Goal: Task Accomplishment & Management: Complete application form

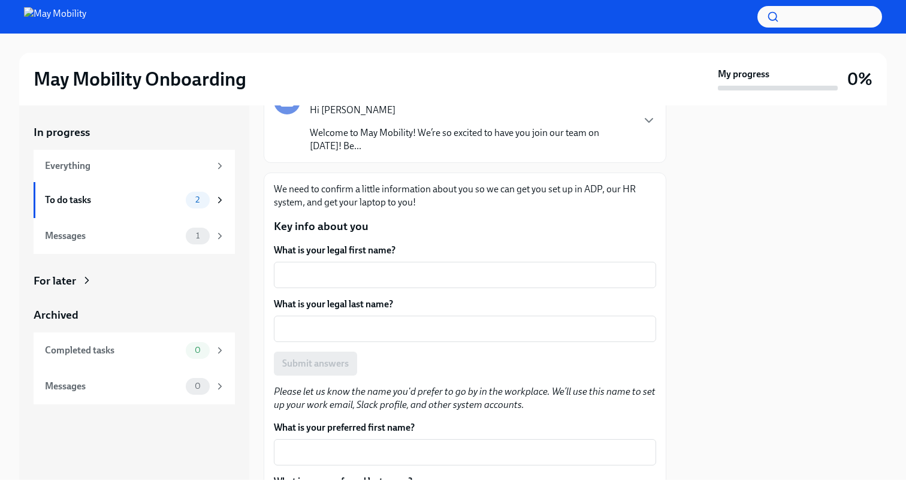
scroll to position [103, 0]
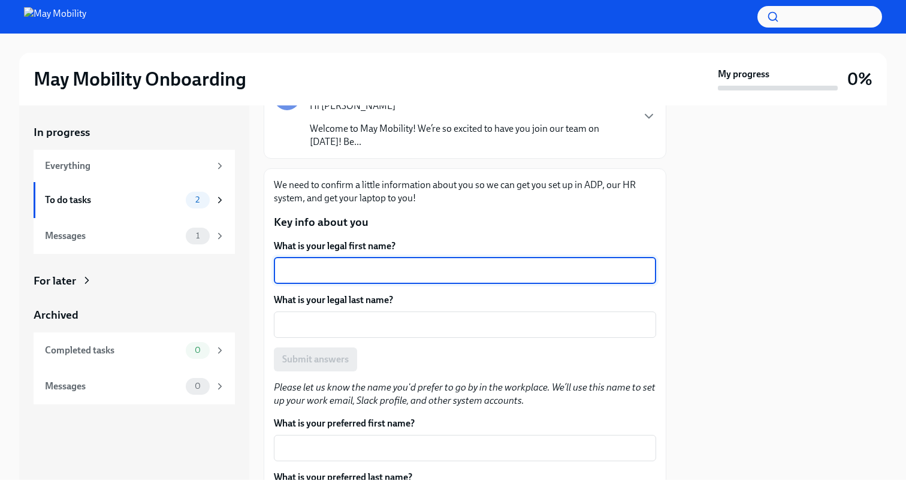
click at [343, 272] on textarea "What is your legal first name?" at bounding box center [465, 271] width 368 height 14
type textarea "[PERSON_NAME]"
click at [354, 325] on textarea "What is your legal last name?" at bounding box center [465, 325] width 368 height 14
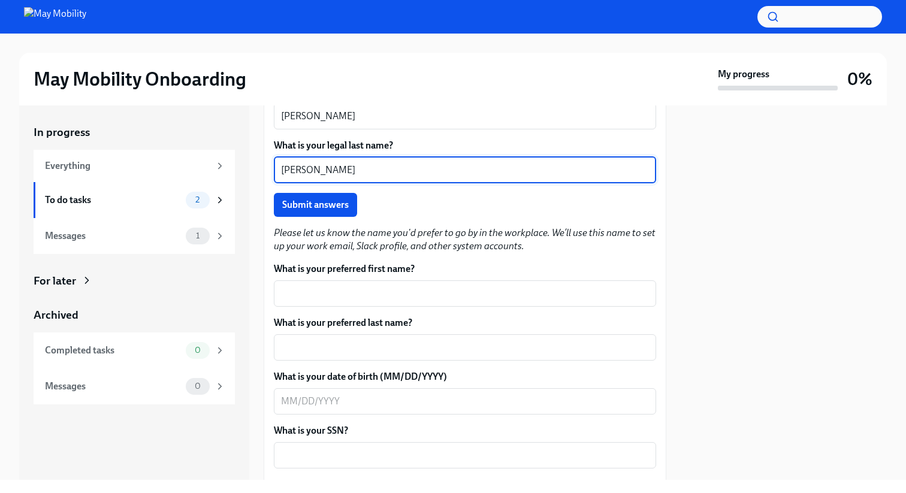
scroll to position [258, 0]
type textarea "Anderson"
click at [330, 205] on span "Submit answers" at bounding box center [315, 204] width 67 height 12
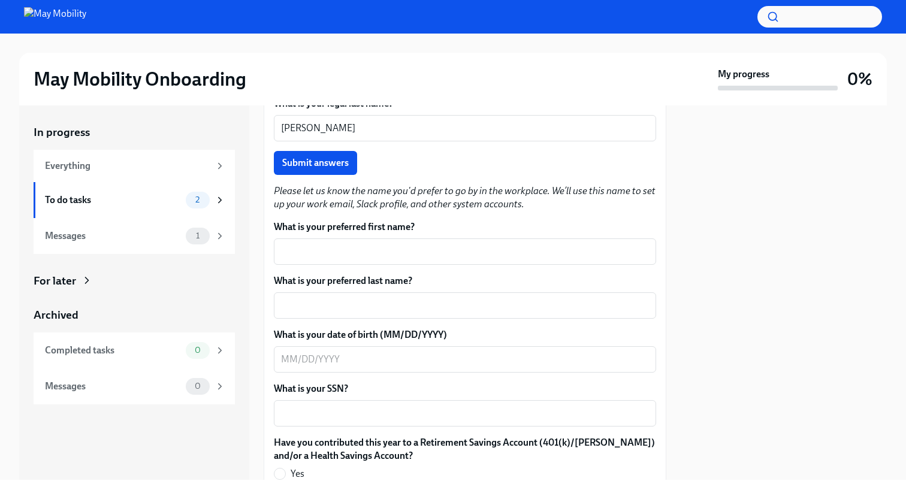
scroll to position [324, 0]
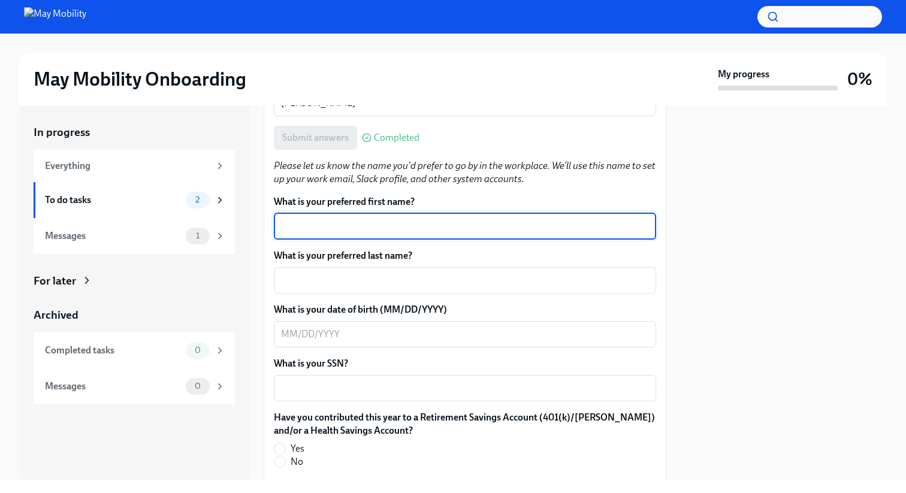
click at [370, 229] on textarea "What is your preferred first name?" at bounding box center [465, 226] width 368 height 14
type textarea "Nick"
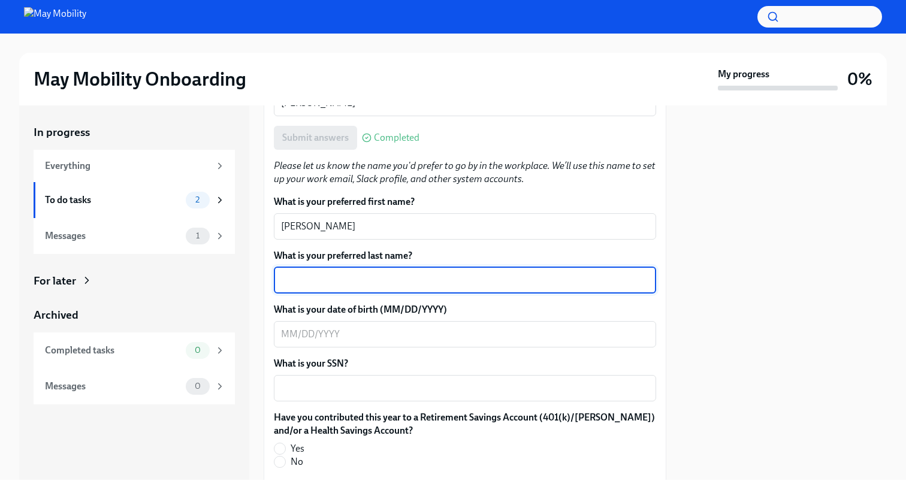
click at [370, 282] on textarea "What is your preferred last name?" at bounding box center [465, 280] width 368 height 14
type textarea "Anderson"
click at [370, 334] on textarea "What is your date of birth (MM/DD/YYYY)" at bounding box center [465, 334] width 368 height 14
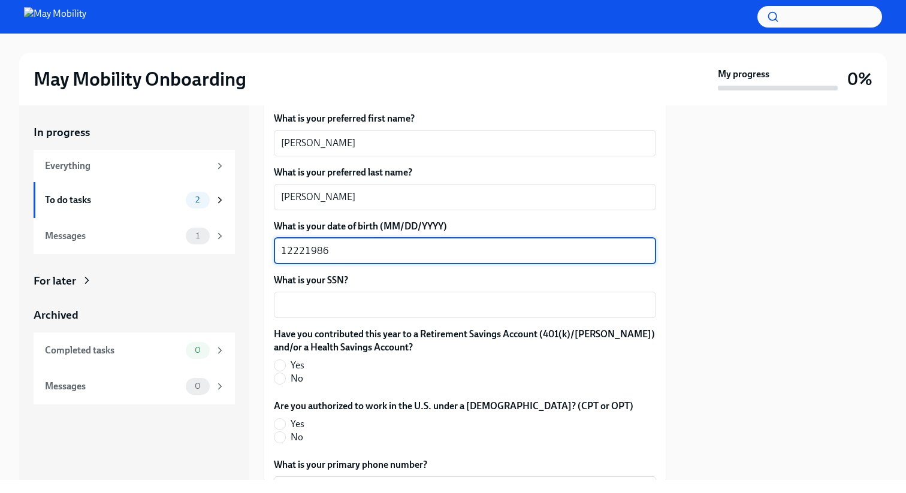
scroll to position [417, 0]
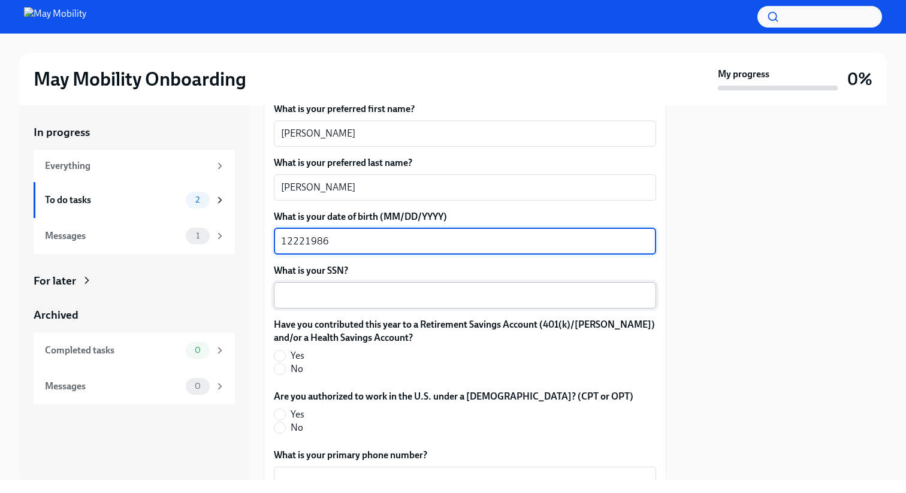
type textarea "12221986"
click at [319, 303] on div "x ​" at bounding box center [465, 295] width 382 height 26
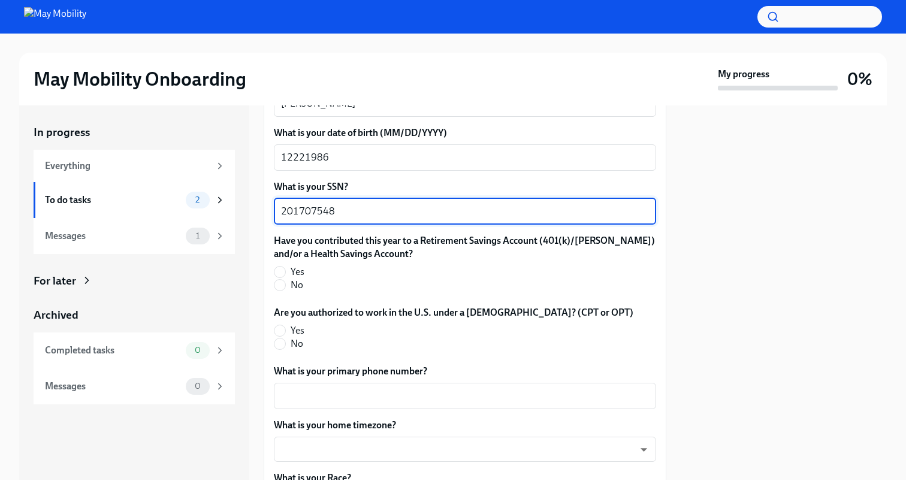
scroll to position [504, 0]
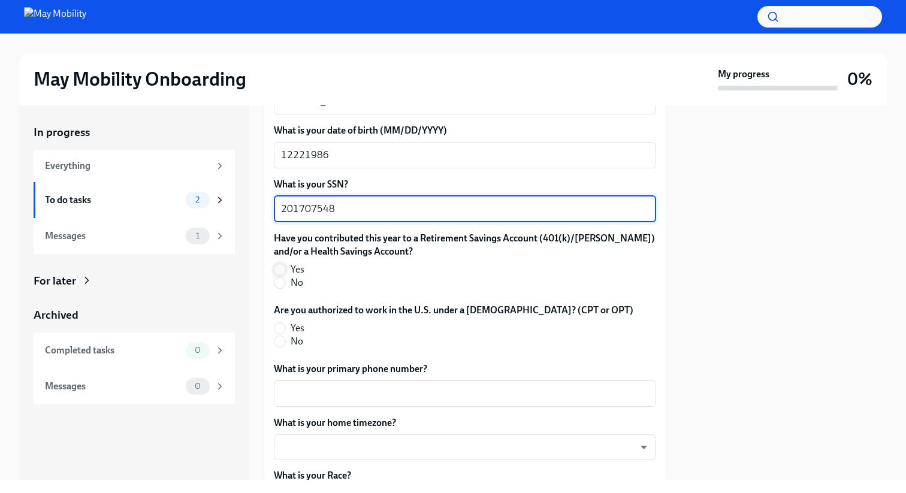
type textarea "201707548"
click at [283, 269] on input "Yes" at bounding box center [280, 269] width 11 height 11
radio input "true"
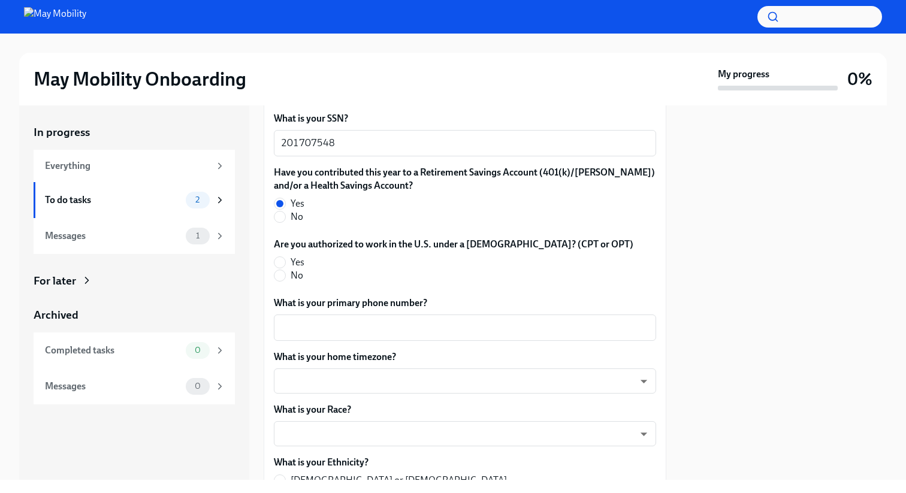
scroll to position [571, 0]
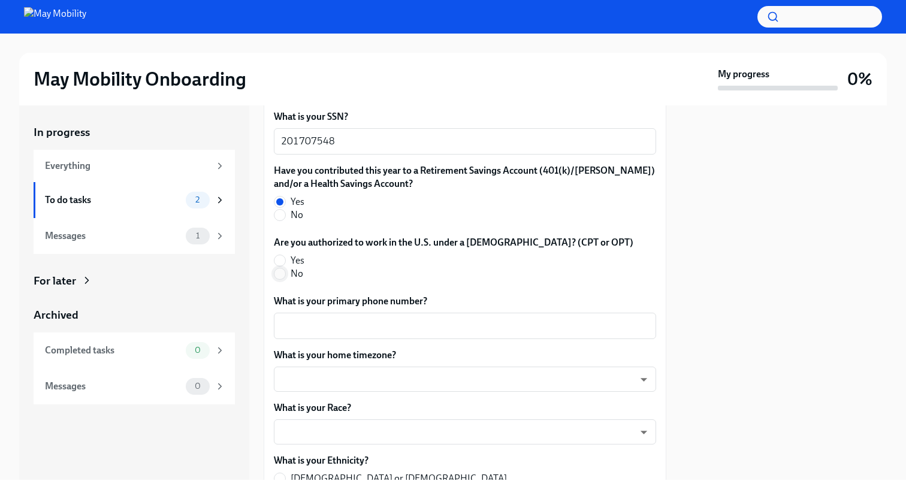
click at [285, 279] on input "No" at bounding box center [280, 274] width 11 height 11
radio input "true"
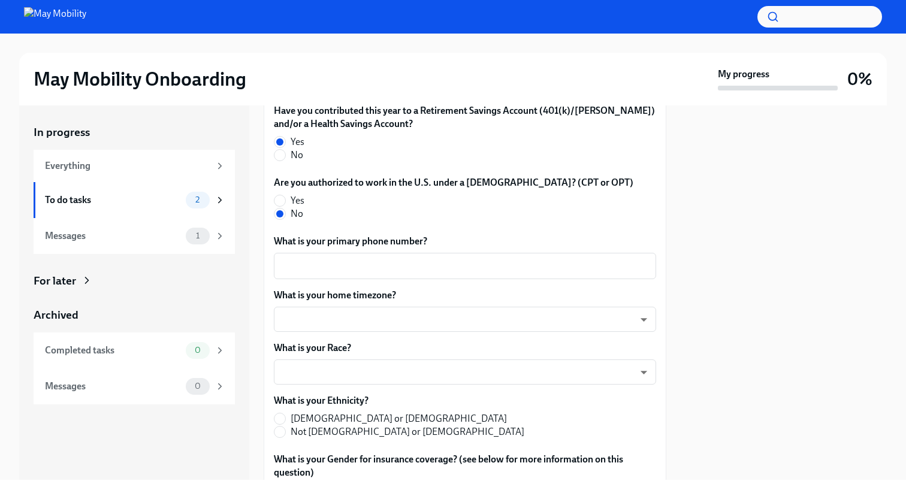
scroll to position [634, 0]
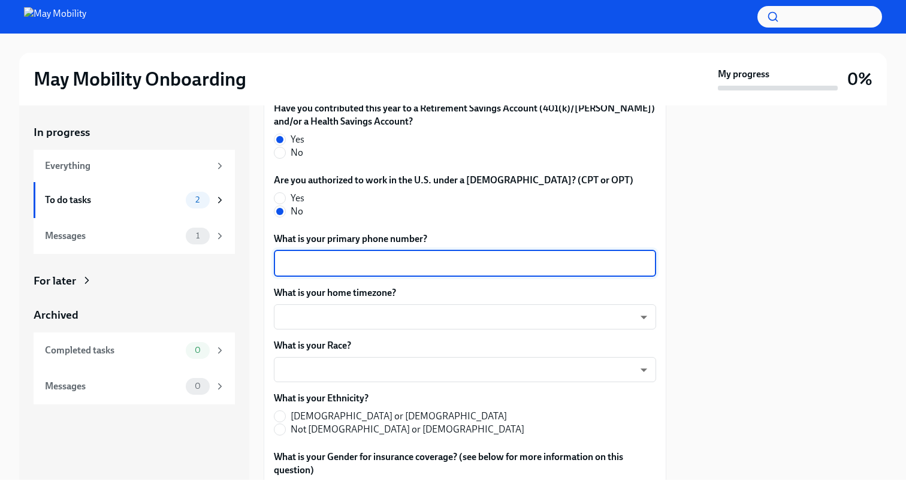
click at [380, 270] on textarea "What is your primary phone number?" at bounding box center [465, 264] width 368 height 14
type textarea "6104131495"
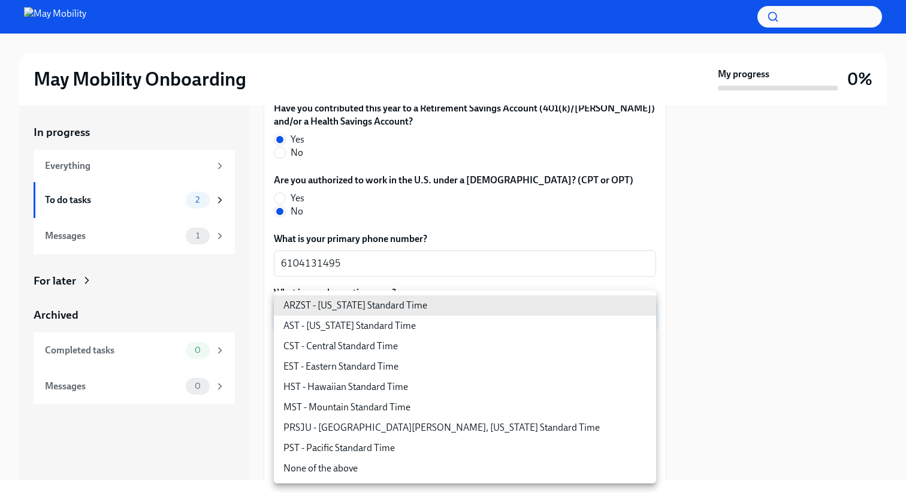
click at [376, 320] on body "May Mobility Onboarding My progress 0% In progress Everything To do tasks 2 Mes…" at bounding box center [453, 246] width 906 height 493
click at [376, 448] on li "PST - Pacific Standard Time" at bounding box center [465, 448] width 382 height 20
type input "Gz7gDY4dm"
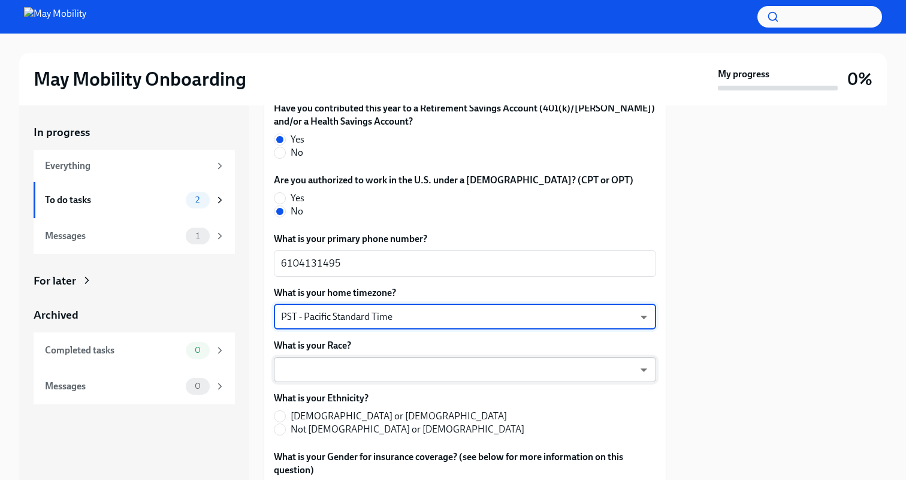
click at [354, 376] on body "May Mobility Onboarding My progress 0% In progress Everything To do tasks 2 Mes…" at bounding box center [453, 246] width 906 height 493
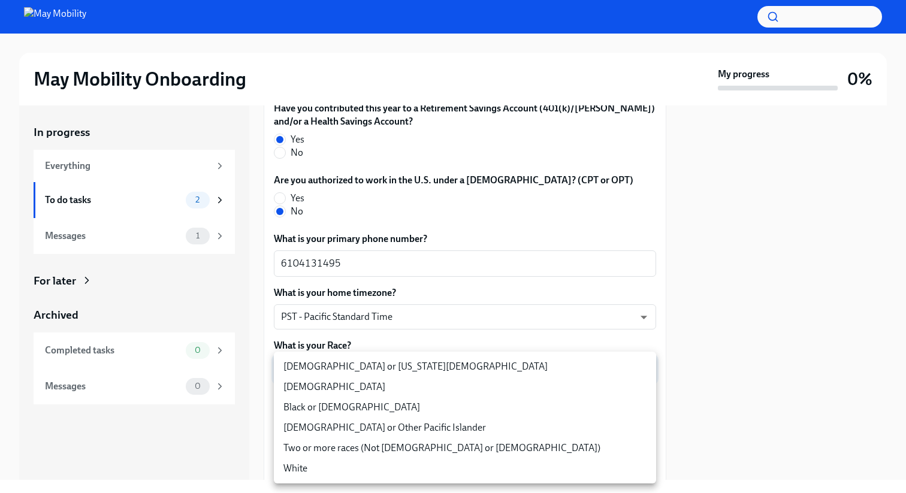
click at [372, 448] on li "Two or more races (Not Hispanic or Latino)" at bounding box center [465, 448] width 382 height 20
type input "nEovPvf8W"
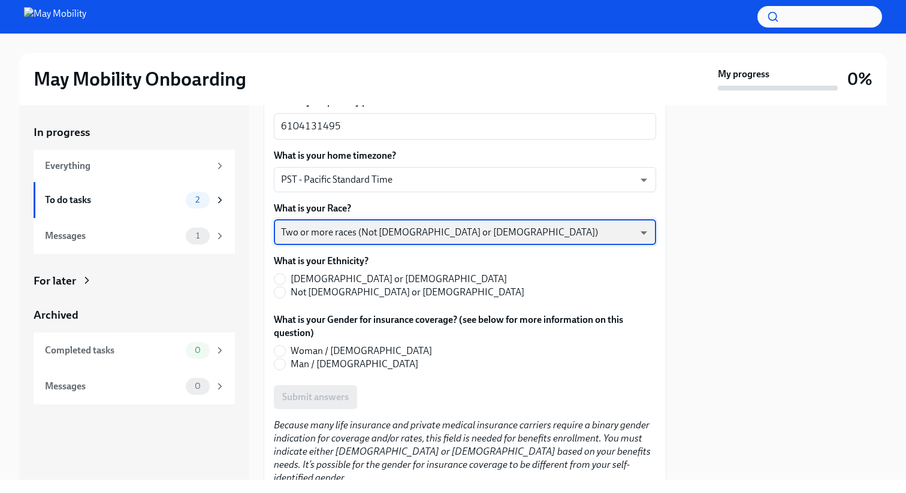
scroll to position [774, 0]
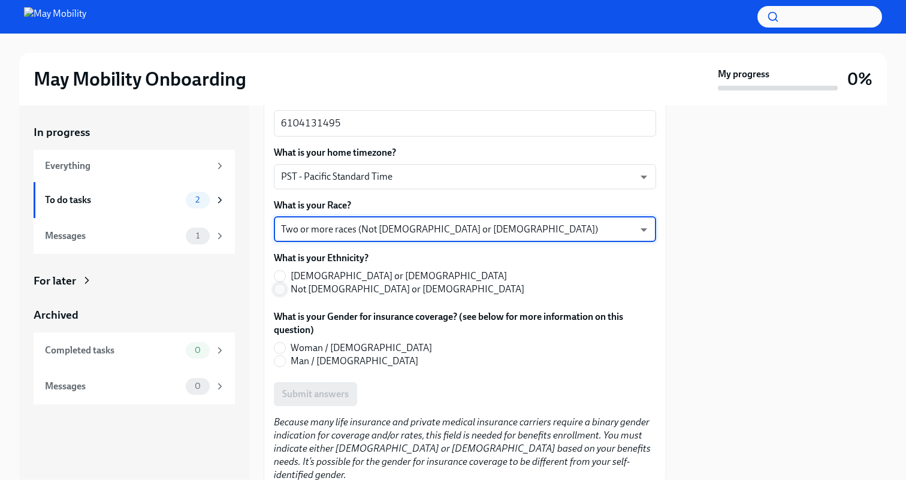
click at [282, 290] on input "Not Hispanic or Latino" at bounding box center [280, 289] width 11 height 11
radio input "true"
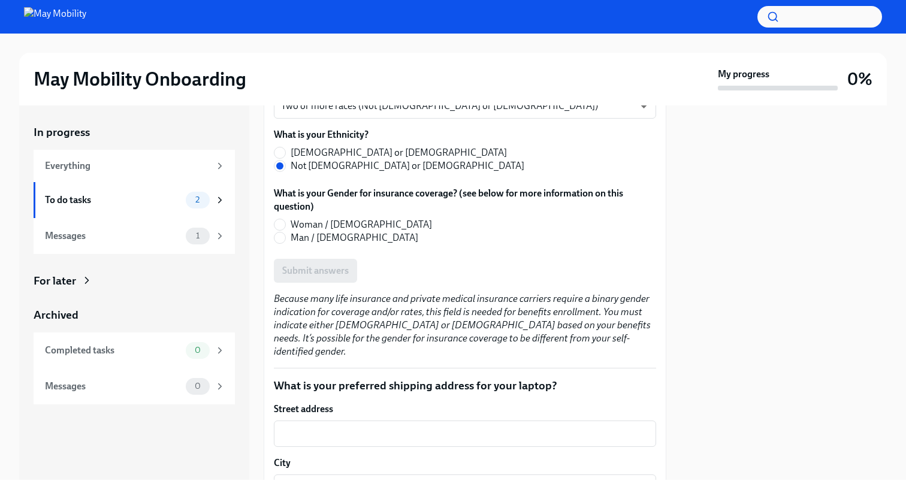
scroll to position [900, 0]
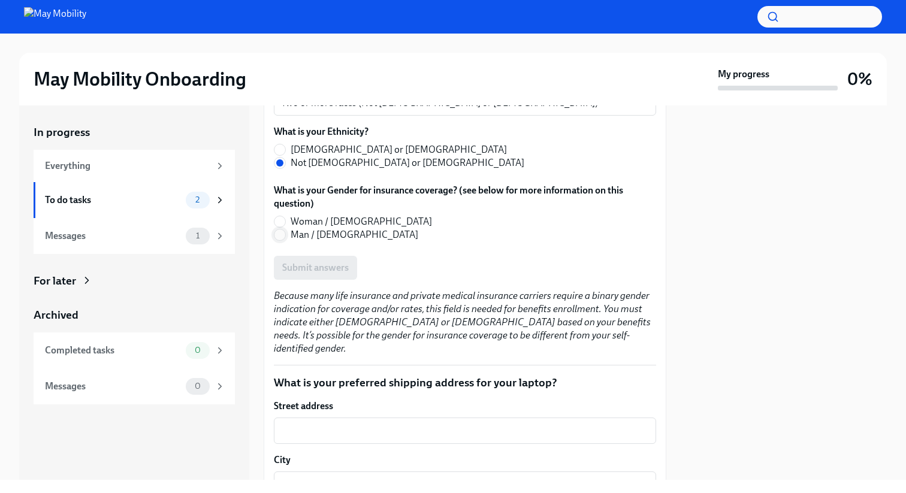
click at [284, 236] on input "Man / Male" at bounding box center [280, 235] width 11 height 11
radio input "true"
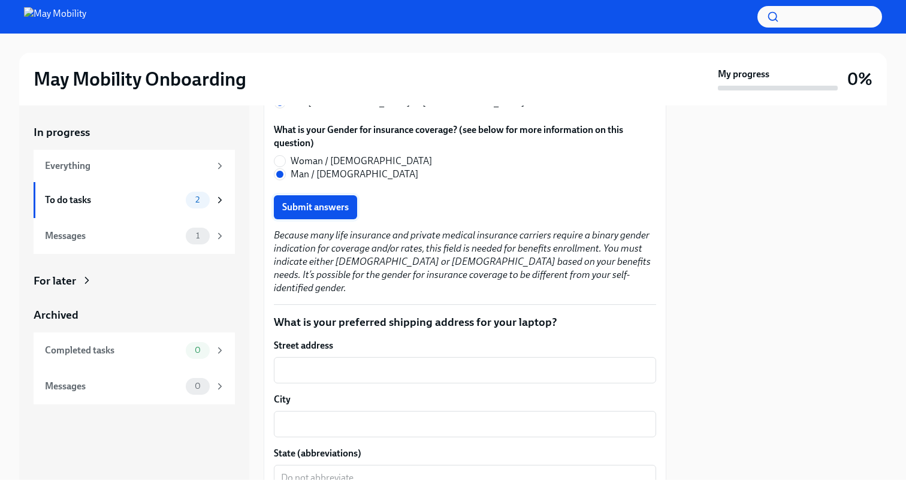
click at [325, 206] on span "Submit answers" at bounding box center [315, 207] width 67 height 12
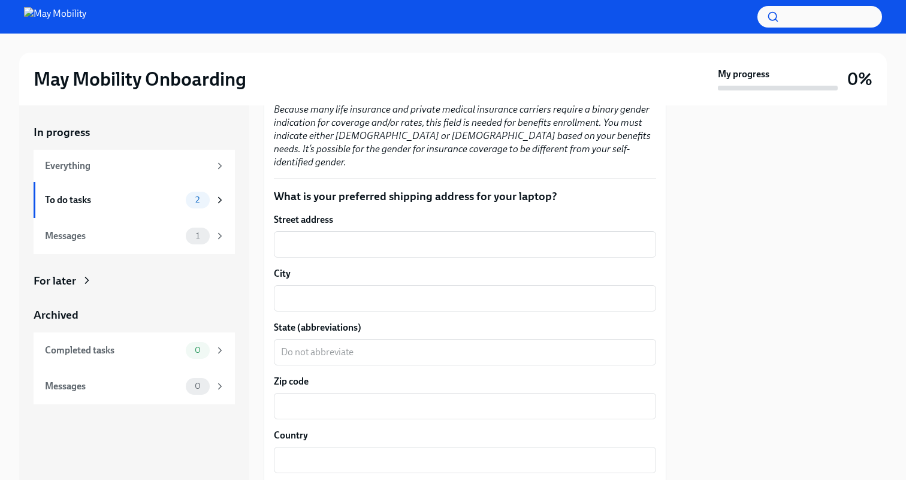
scroll to position [1090, 0]
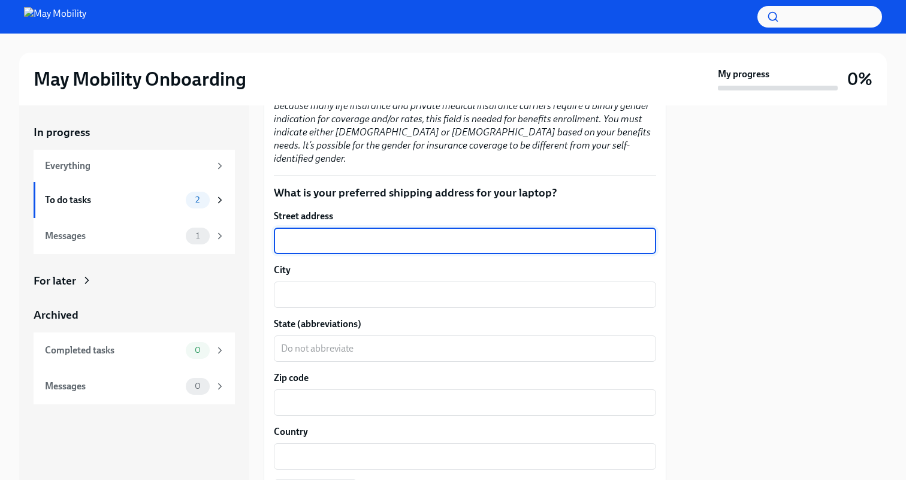
click at [343, 234] on textarea "Street address" at bounding box center [465, 241] width 368 height 14
type textarea "1655 Fulton Street Unit B"
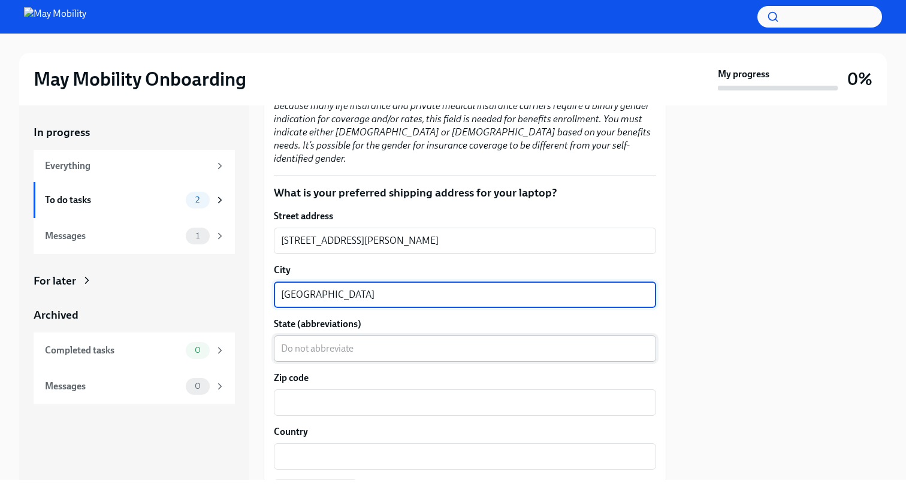
type textarea "San Francisco"
click at [330, 342] on textarea "State (abbreviations)" at bounding box center [465, 349] width 368 height 14
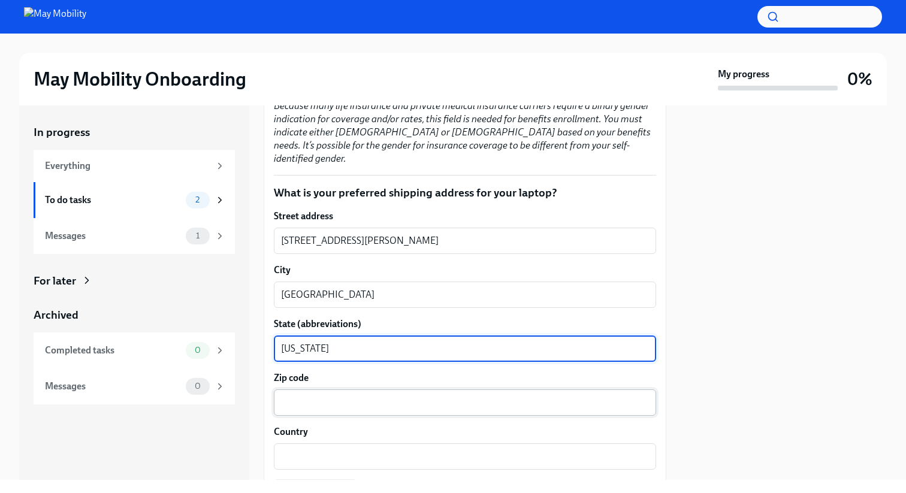
type textarea "California"
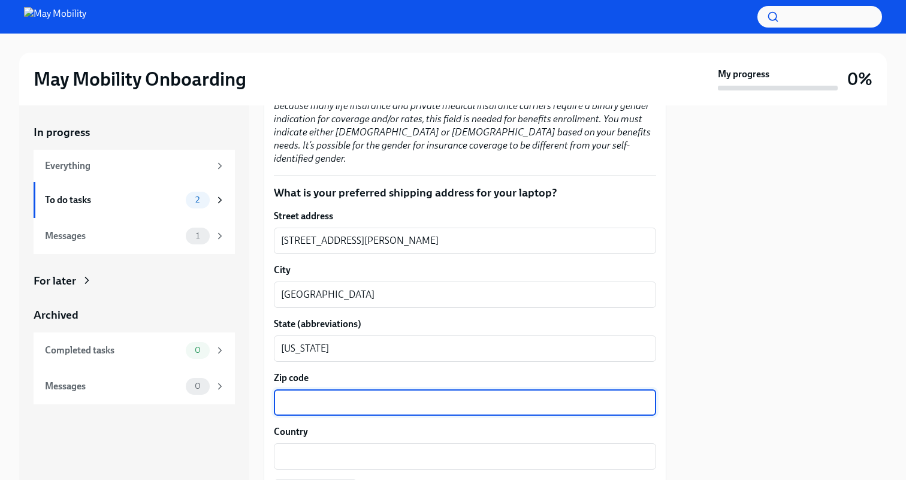
click at [335, 396] on textarea "Zip code" at bounding box center [465, 403] width 368 height 14
type textarea "94117"
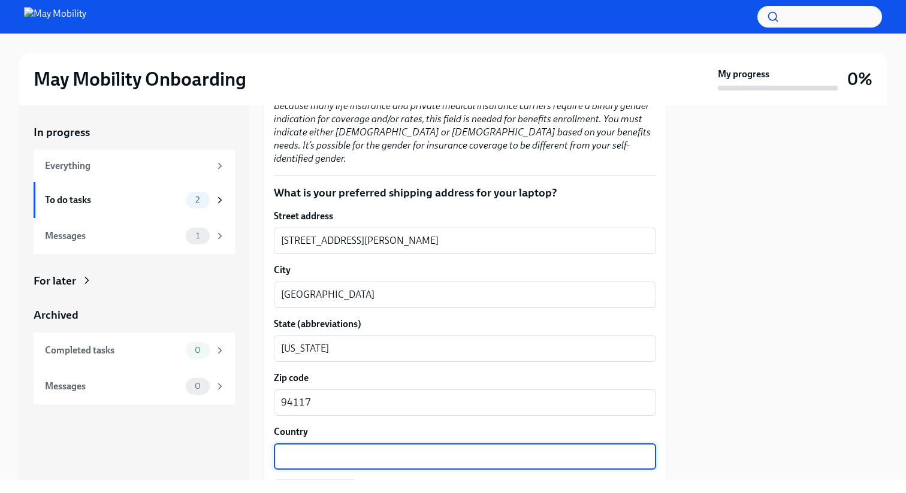
click at [338, 450] on textarea "Country" at bounding box center [465, 457] width 368 height 14
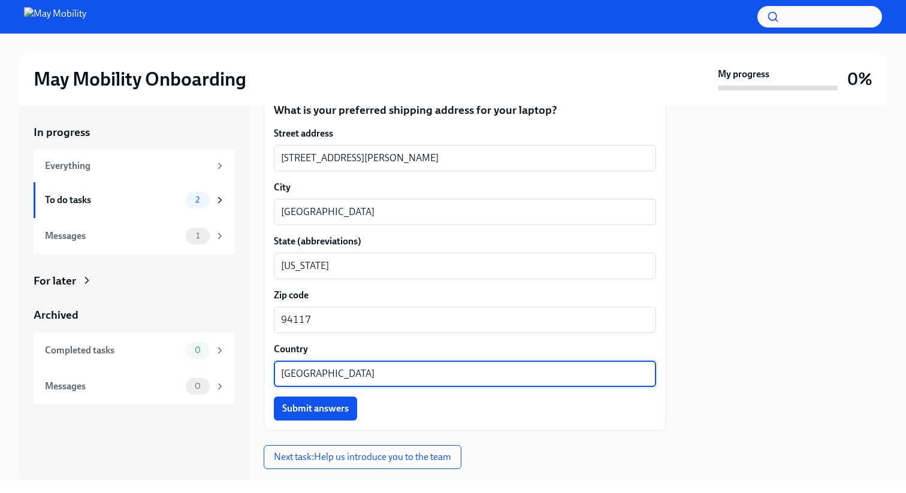
scroll to position [1188, 0]
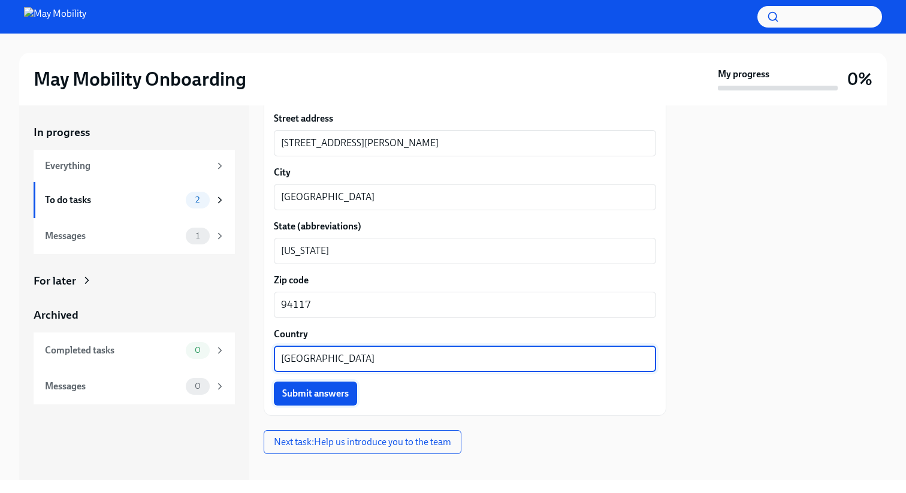
type textarea "United States"
click at [333, 382] on button "Submit answers" at bounding box center [315, 394] width 83 height 24
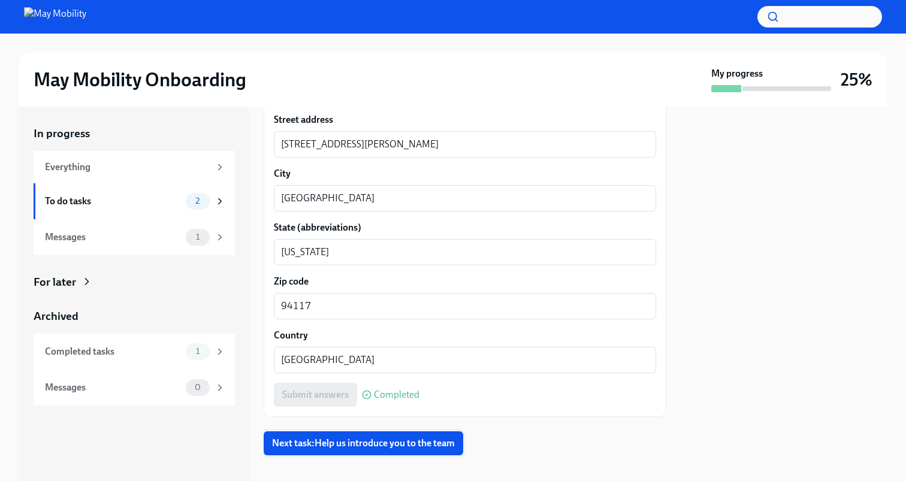
click at [363, 438] on span "Next task : Help us introduce you to the team" at bounding box center [363, 444] width 183 height 12
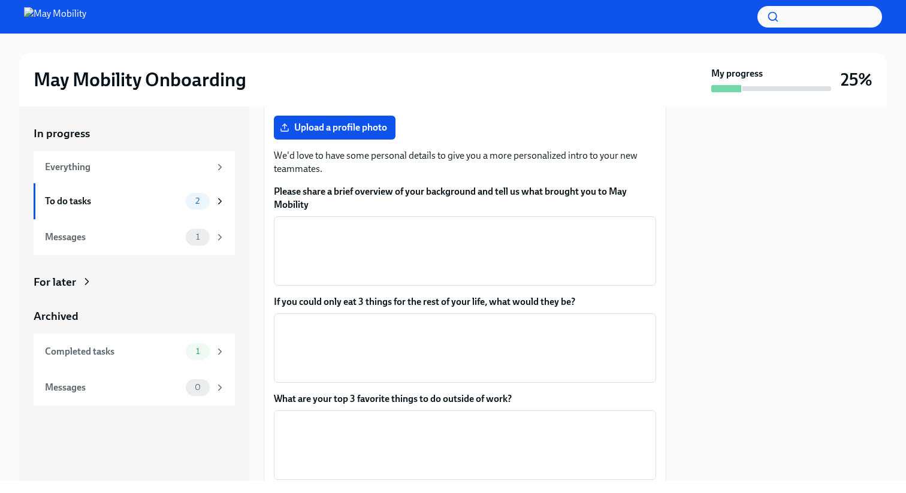
scroll to position [206, 0]
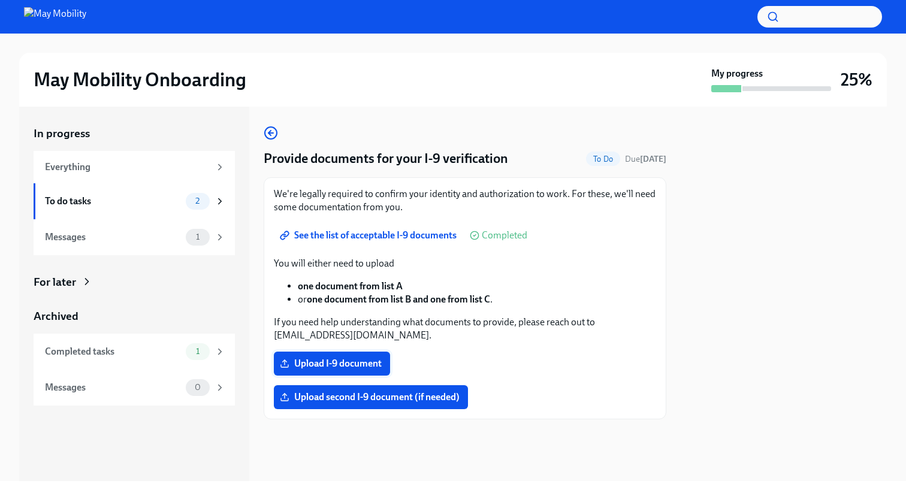
click at [334, 366] on span "Upload I-9 document" at bounding box center [332, 364] width 100 height 12
click at [0, 0] on input "Upload I-9 document" at bounding box center [0, 0] width 0 height 0
